Goal: Transaction & Acquisition: Purchase product/service

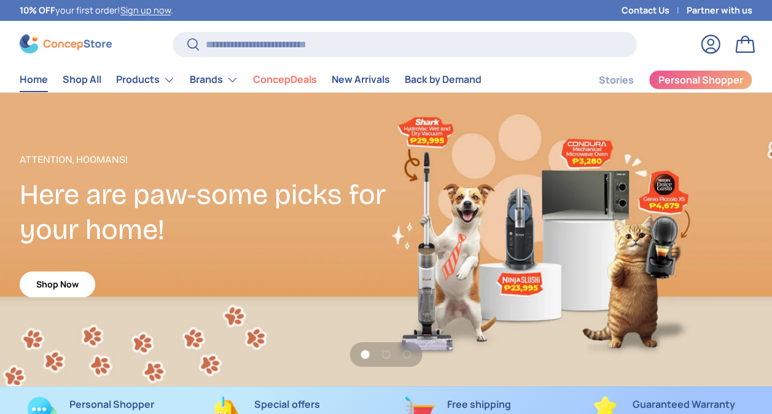
scroll to position [3112, 4858]
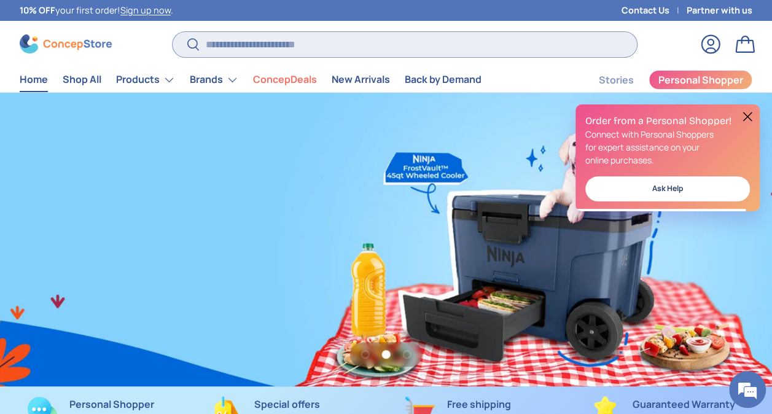
click at [248, 41] on input "Search" at bounding box center [405, 44] width 465 height 25
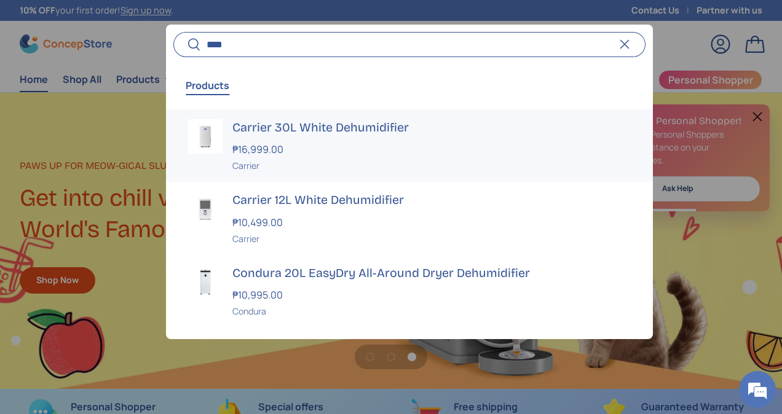
scroll to position [0, 0]
type input "****"
click at [280, 216] on strong "₱10,499.00" at bounding box center [258, 223] width 53 height 14
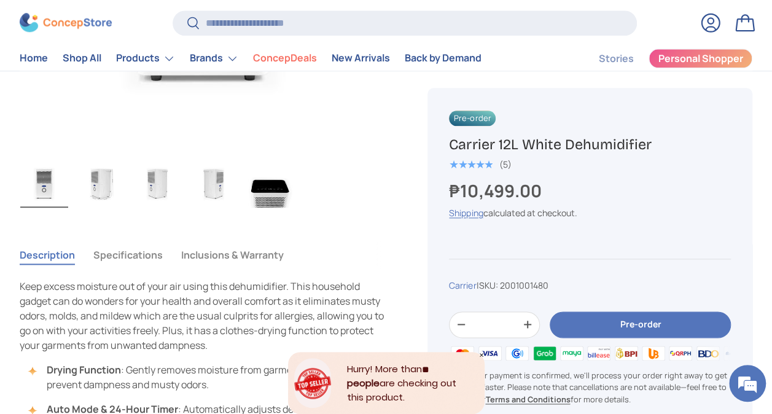
scroll to position [676, 0]
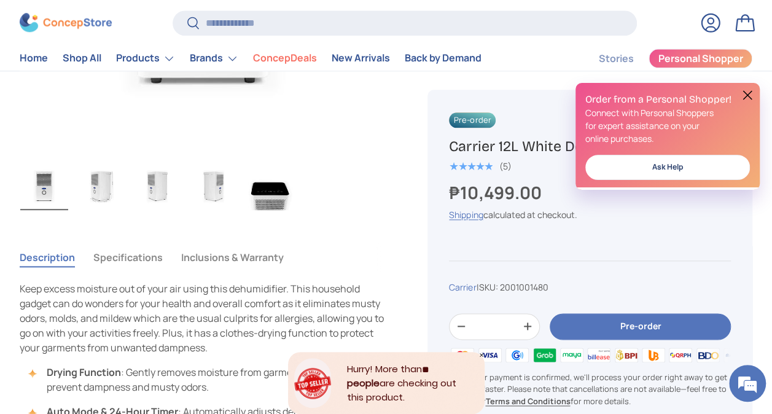
click at [140, 249] on button "Specifications" at bounding box center [127, 257] width 69 height 28
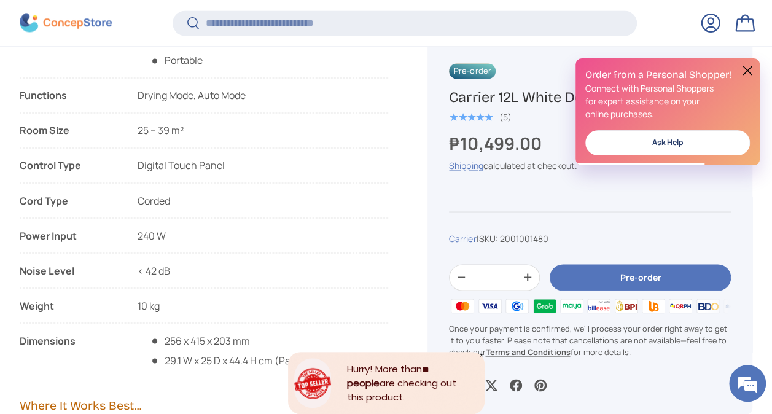
scroll to position [0, 0]
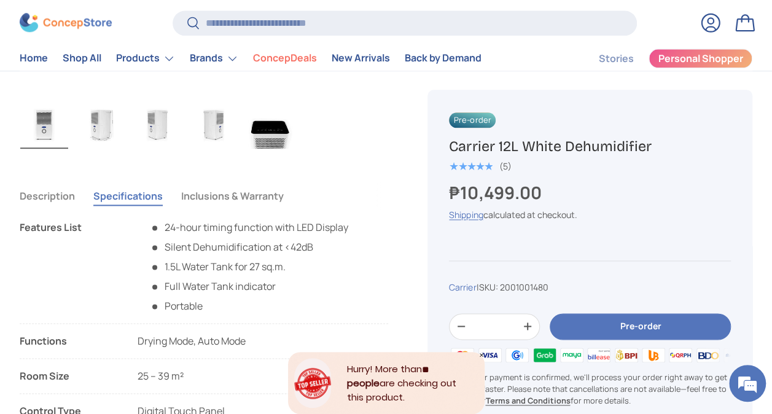
click at [53, 195] on button "Description" at bounding box center [47, 196] width 55 height 28
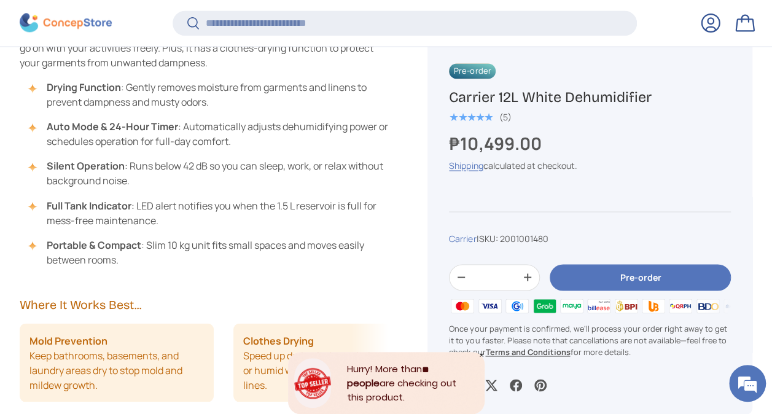
scroll to position [981, 0]
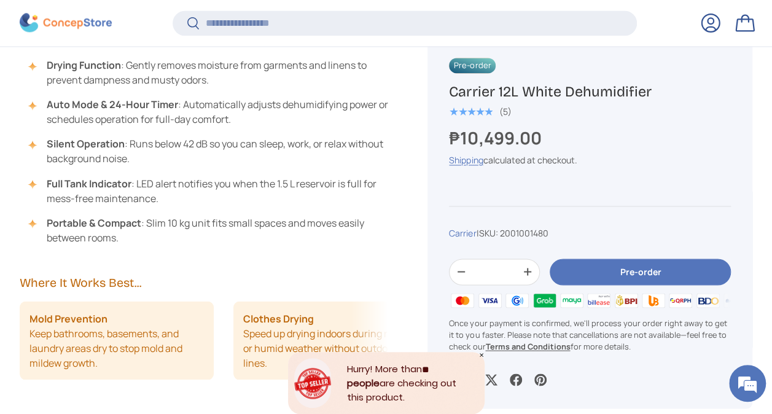
drag, startPoint x: 651, startPoint y: 92, endPoint x: 446, endPoint y: 92, distance: 205.2
click at [446, 92] on div "Pre-order Carrier 12L White Dehumidifier ★★★★★ (5) ₱10,499.00 Unit price / Unav…" at bounding box center [590, 222] width 325 height 374
copy h1 "Carrier 12L White Dehumidifier"
